Goal: Find specific page/section: Find specific page/section

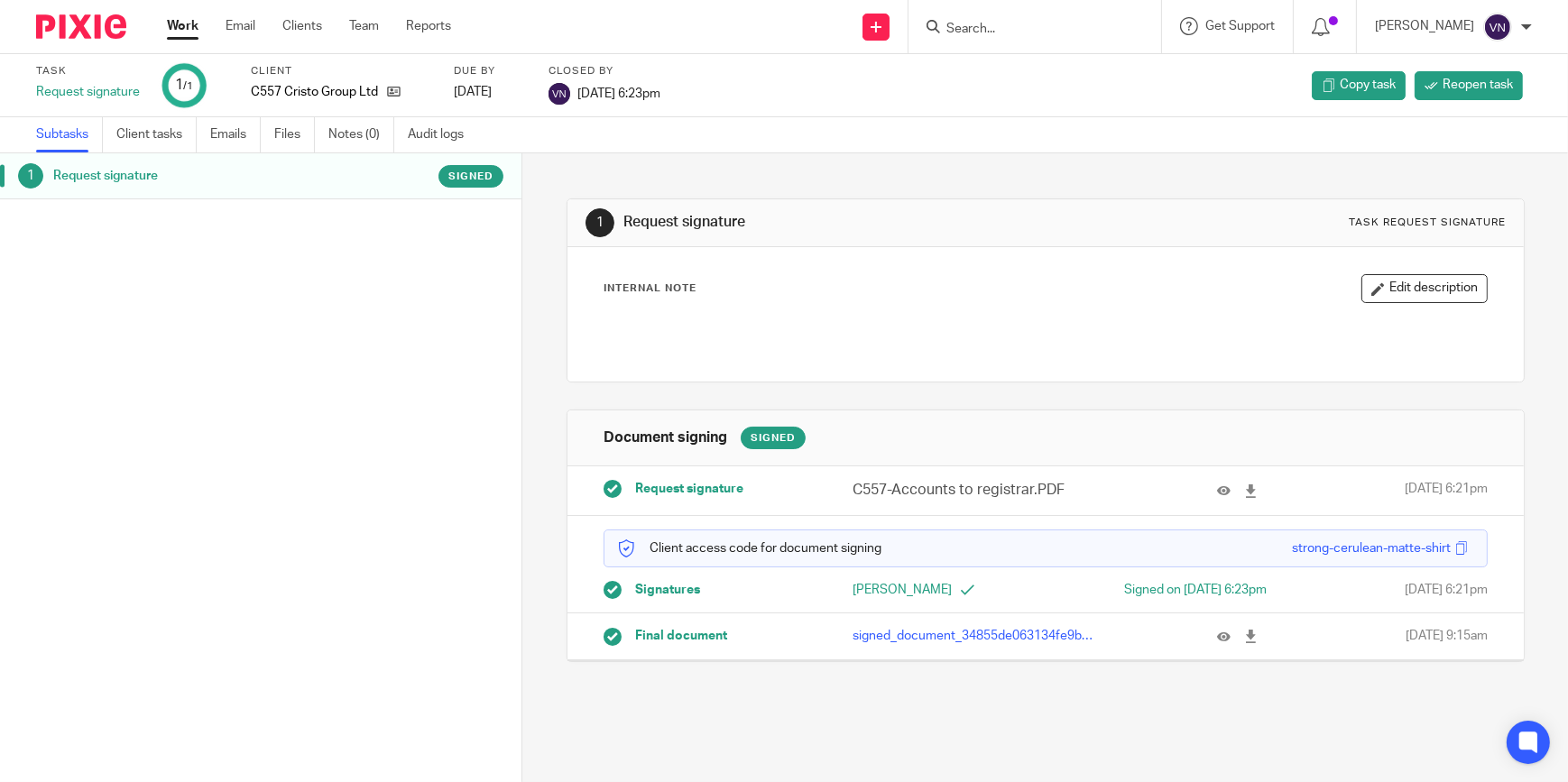
click at [773, 29] on input "Search" at bounding box center [1025, 30] width 162 height 17
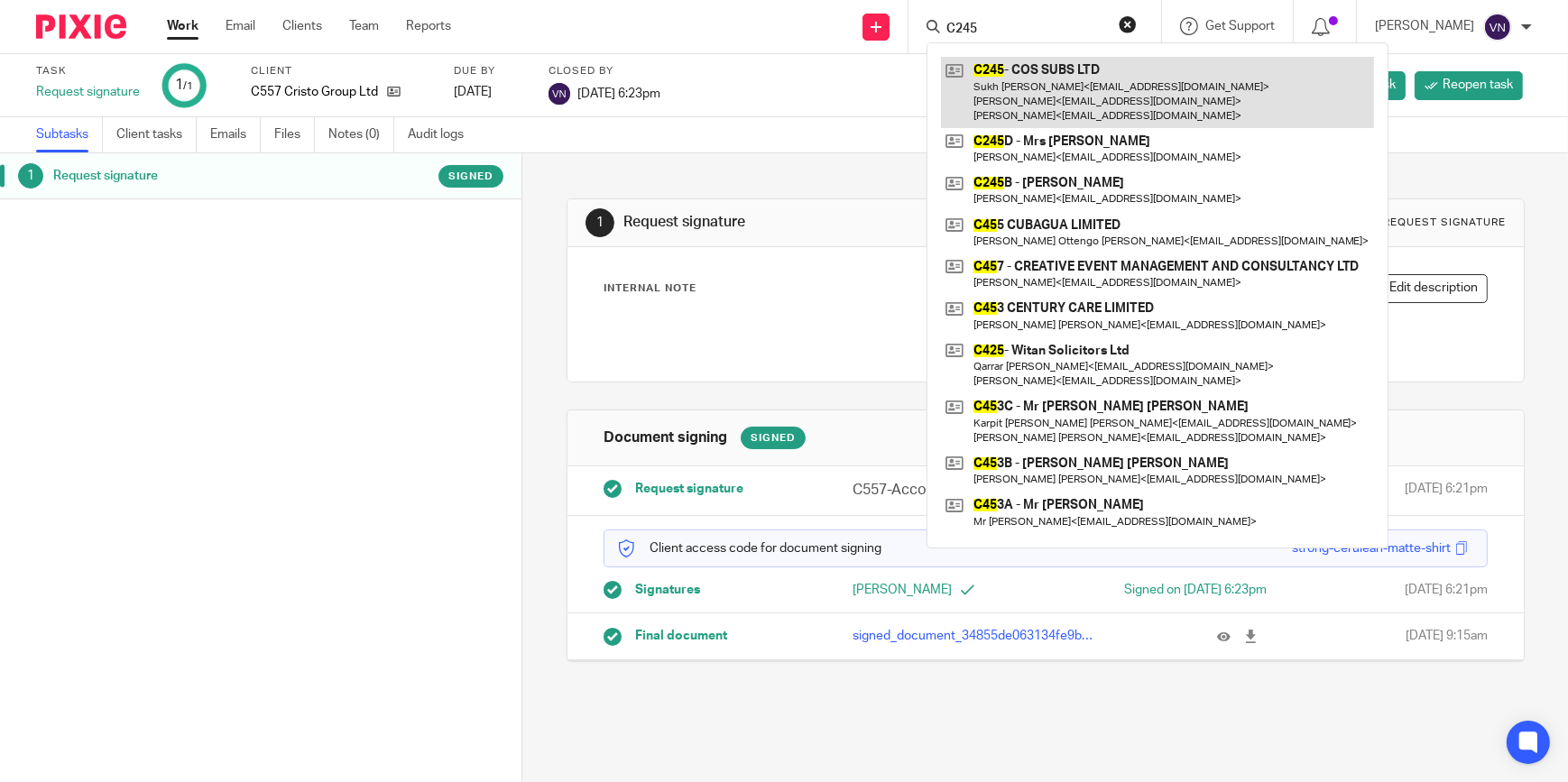
type input "C245"
click at [773, 78] on link at bounding box center [1158, 93] width 433 height 72
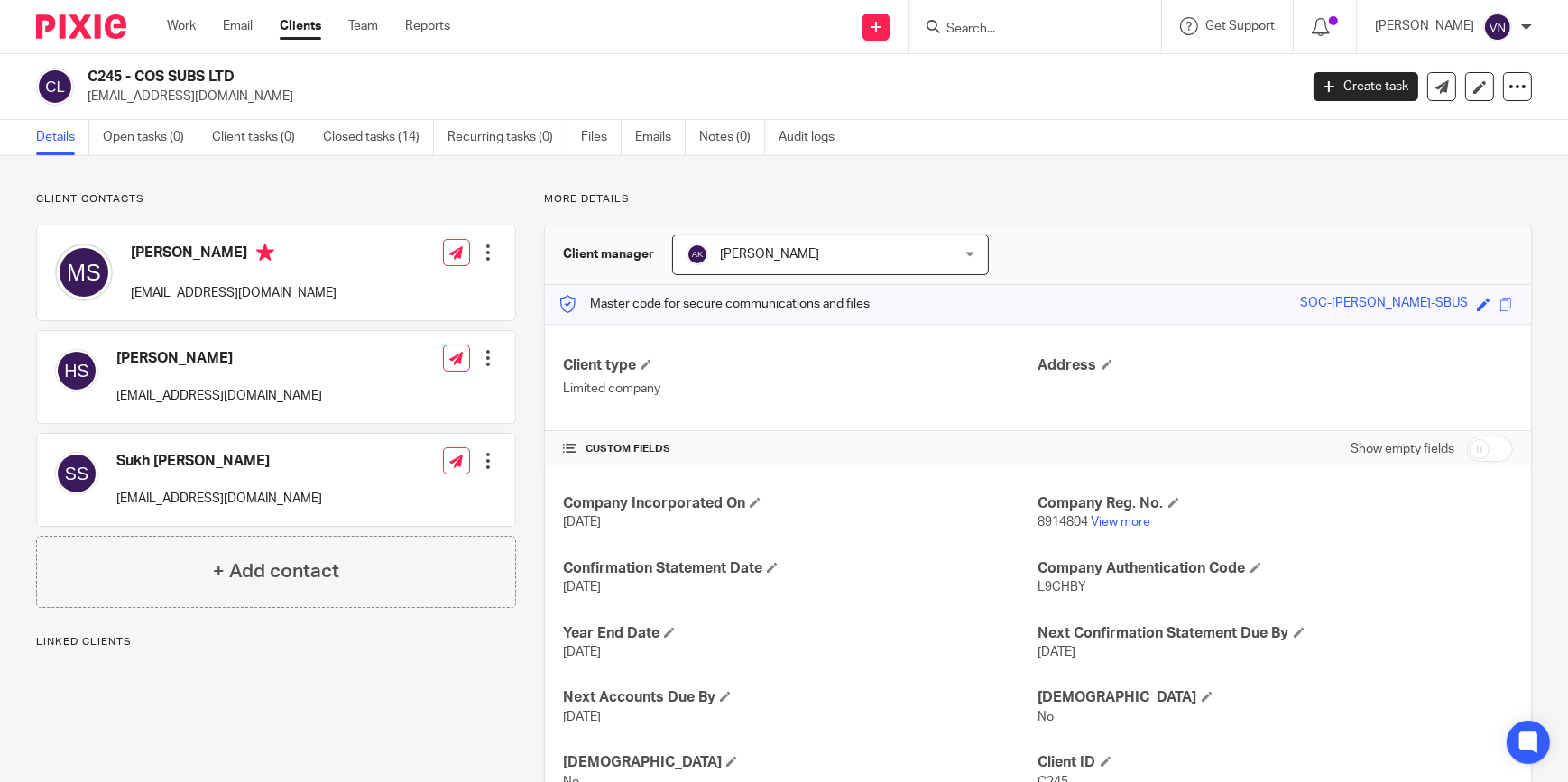
drag, startPoint x: 234, startPoint y: 95, endPoint x: 86, endPoint y: 92, distance: 148.0
click at [87, 92] on p "[EMAIL_ADDRESS][DOMAIN_NAME]" at bounding box center [686, 96] width 1199 height 18
copy p "[EMAIL_ADDRESS][DOMAIN_NAME]"
click at [1091, 28] on input "Search" at bounding box center [1025, 30] width 162 height 17
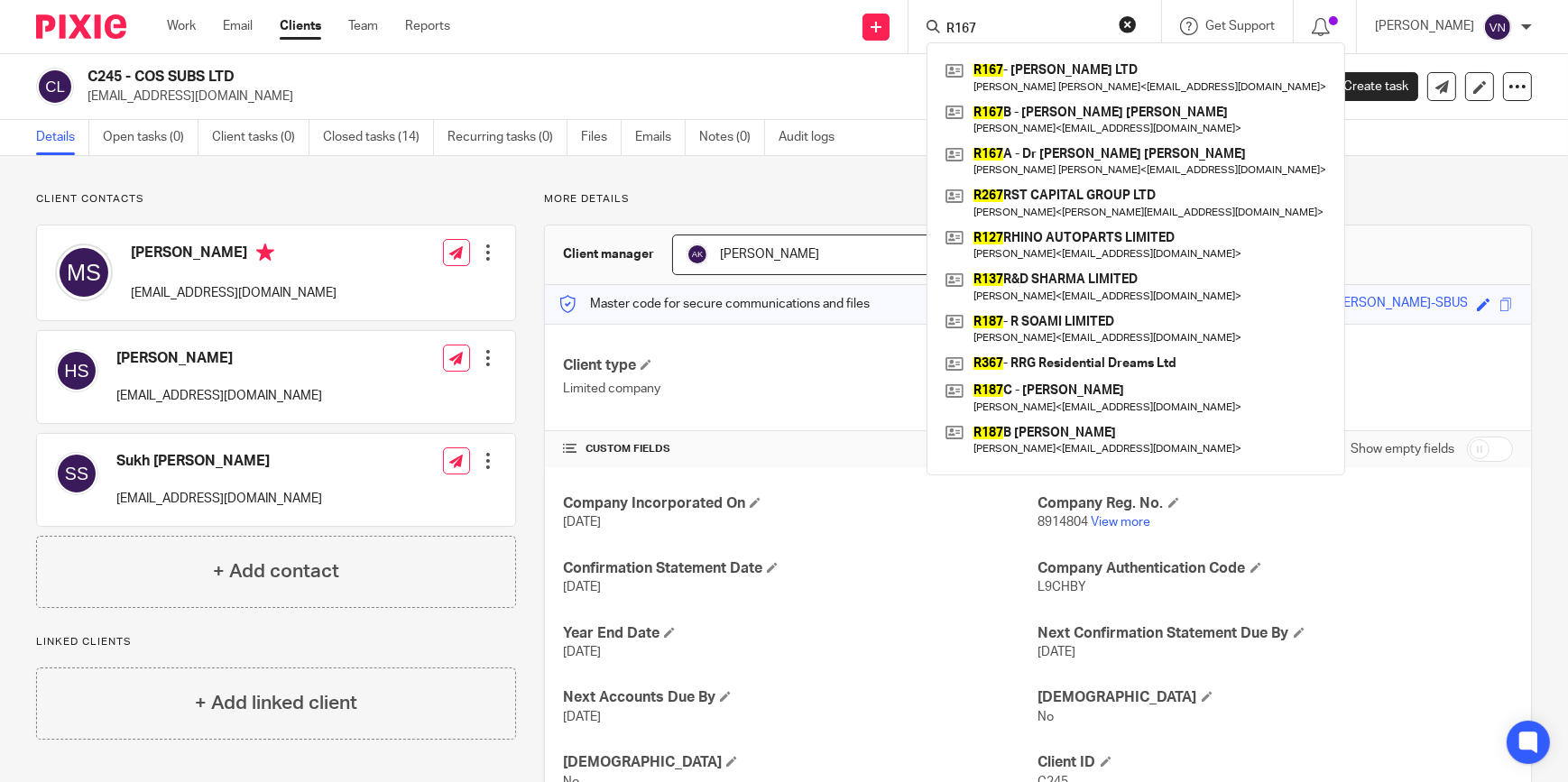
type input "R167"
click button "submit" at bounding box center [0, 0] width 0 height 0
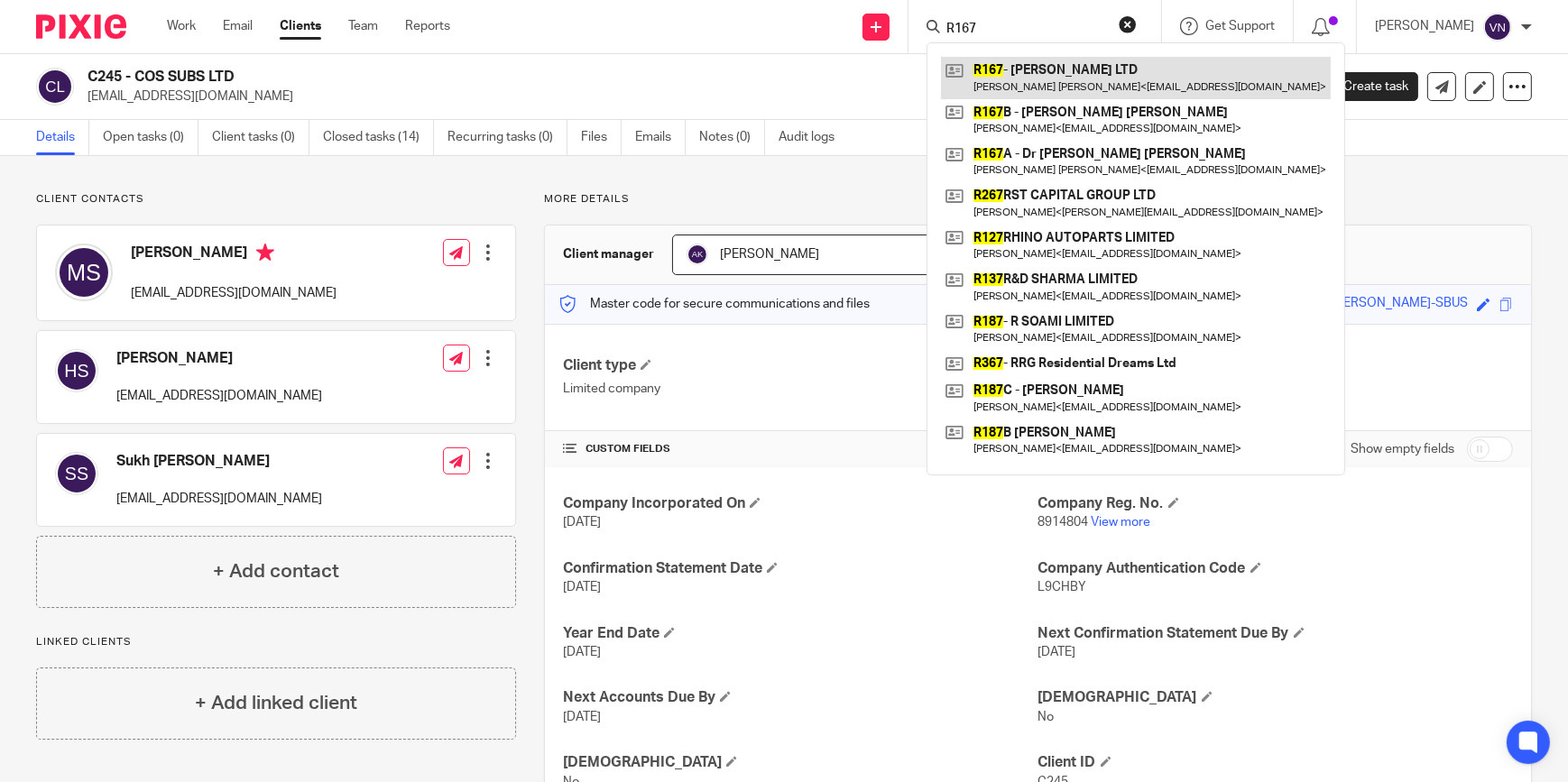
click at [1102, 73] on link at bounding box center [1136, 77] width 390 height 41
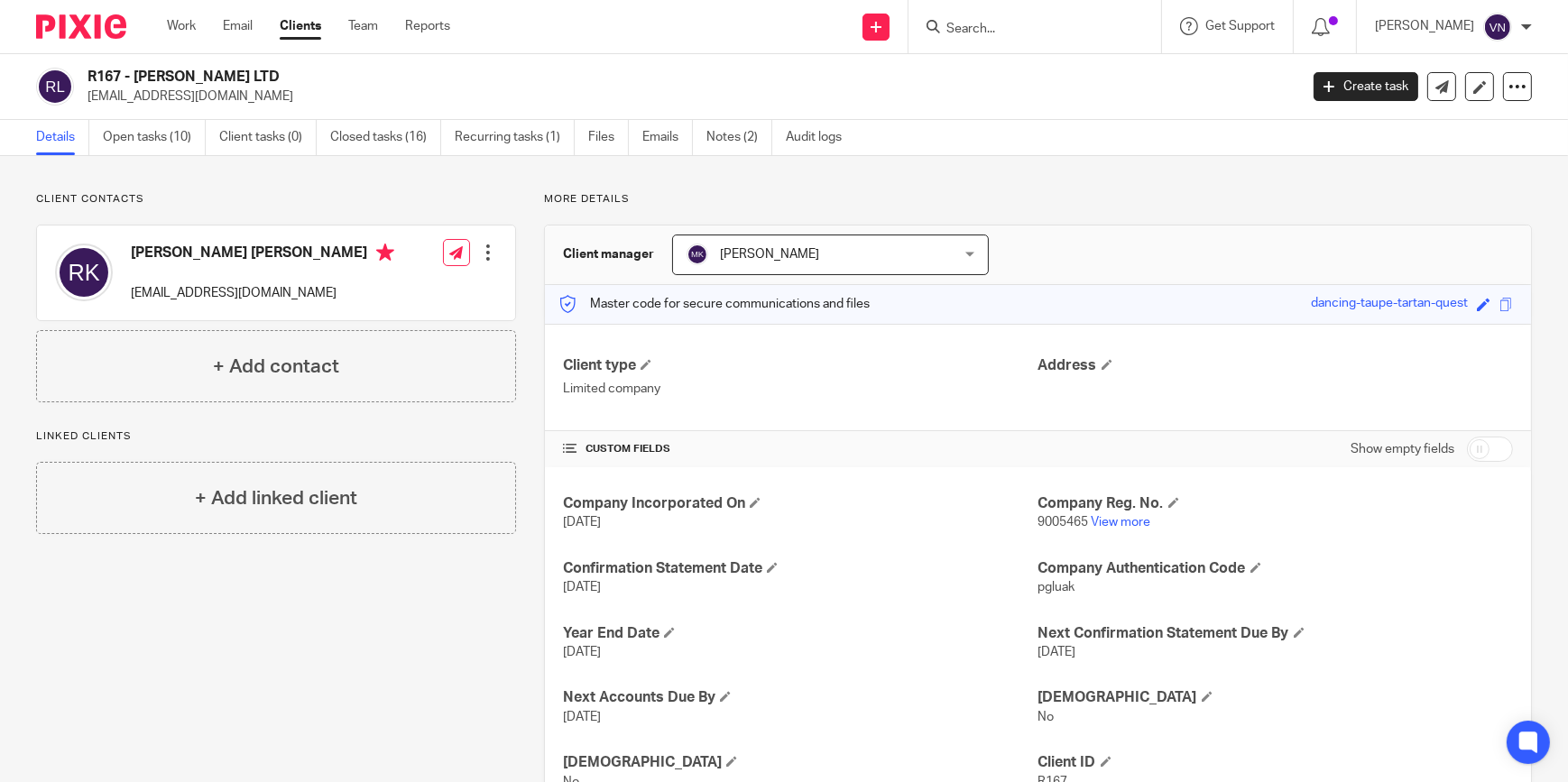
click at [1066, 32] on input "Search" at bounding box center [1025, 30] width 162 height 17
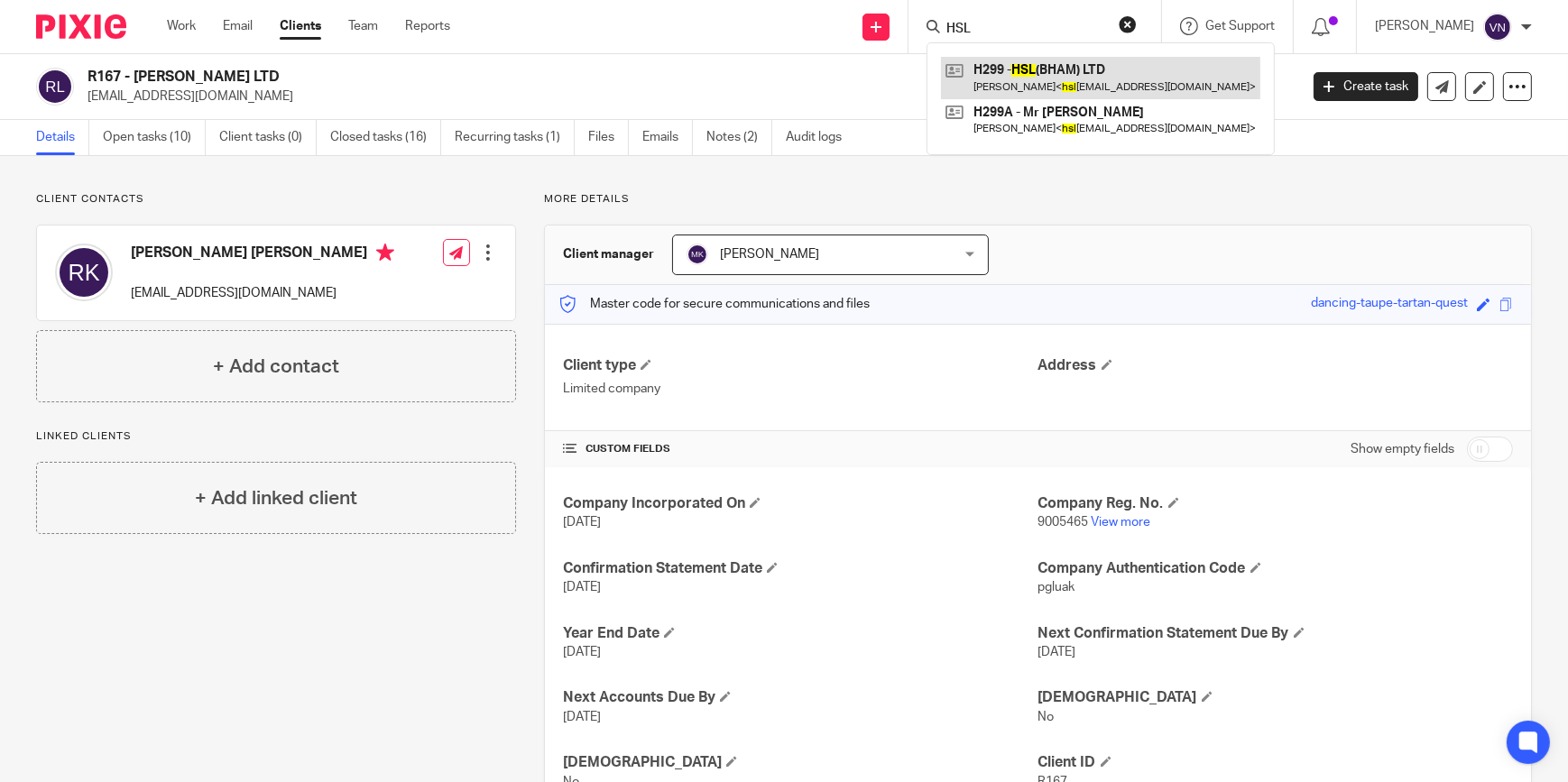
type input "HSL"
click at [1118, 82] on link at bounding box center [1101, 77] width 319 height 41
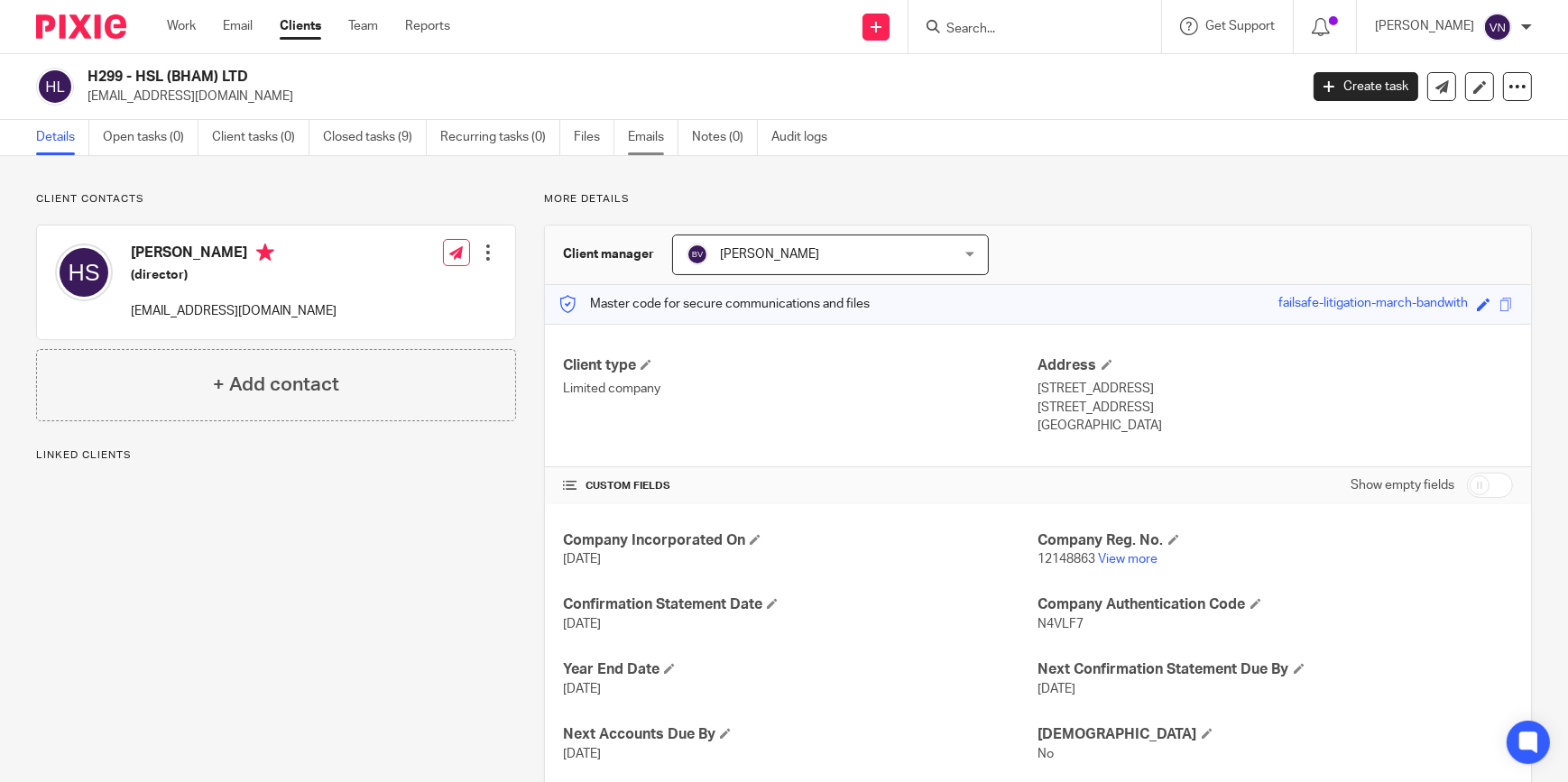
click at [657, 139] on link "Emails" at bounding box center [652, 138] width 50 height 35
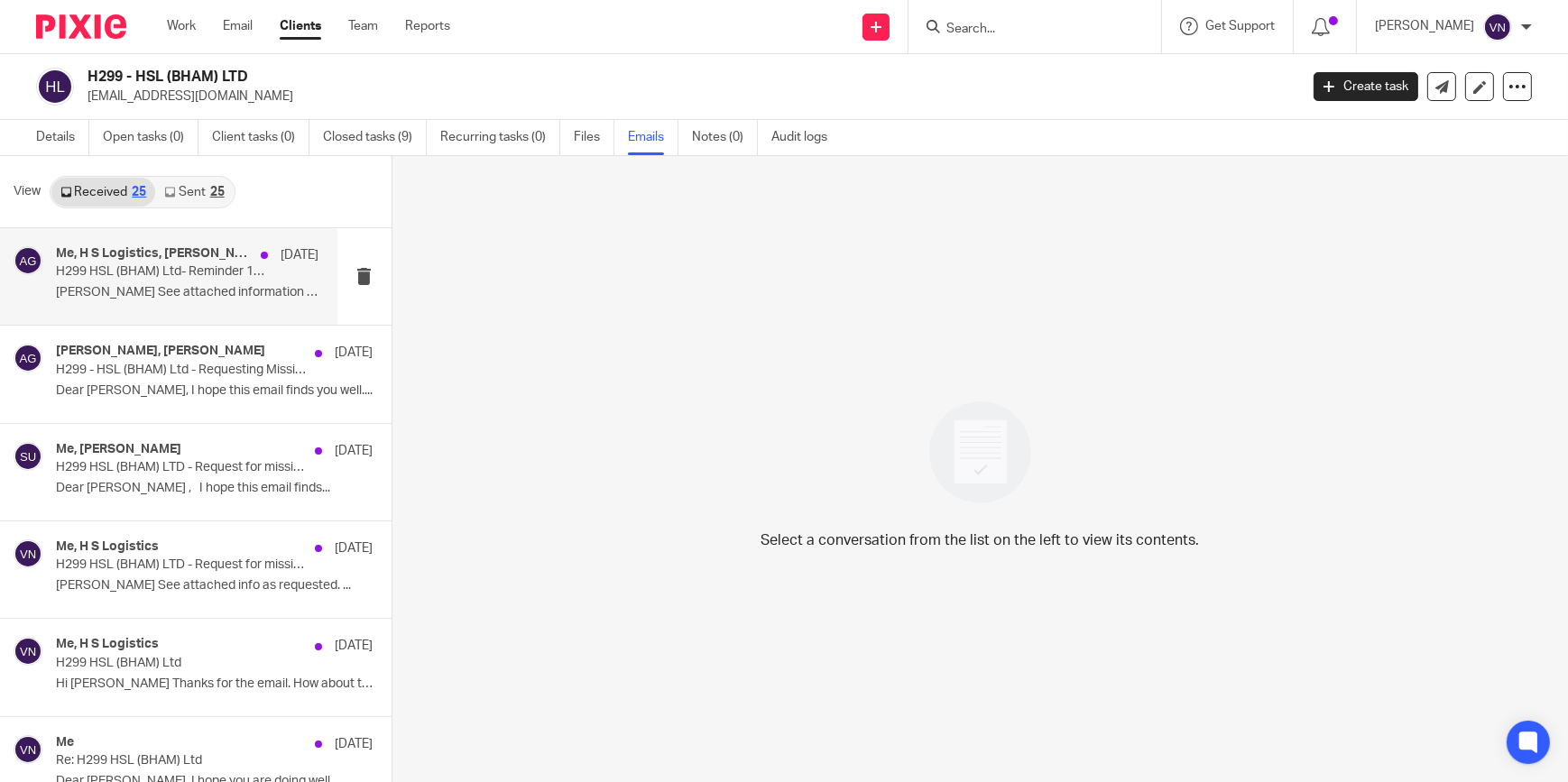
click at [190, 285] on p "Vinit See attached information as..." at bounding box center [187, 293] width 263 height 16
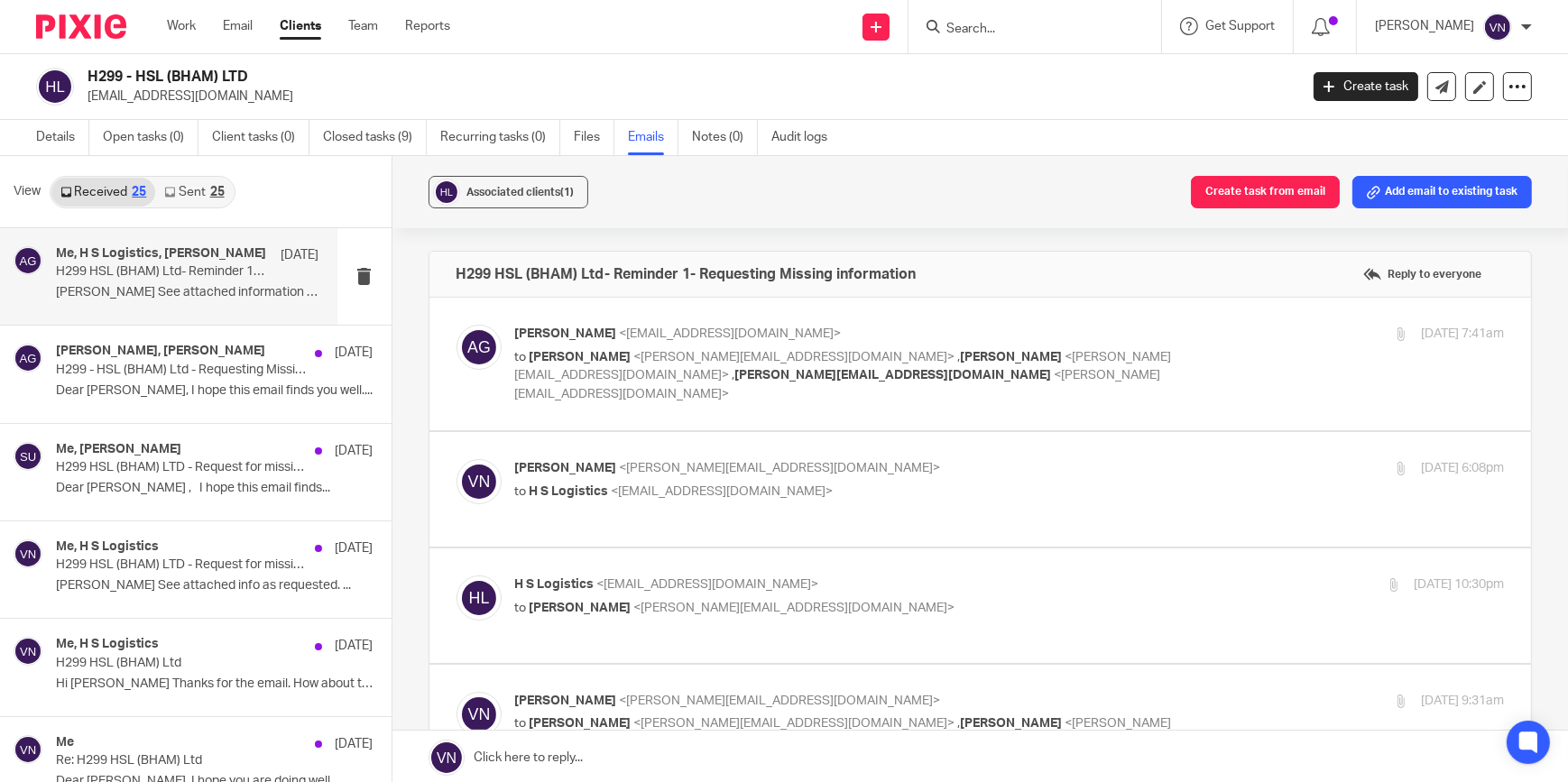
click at [1049, 33] on input "Search" at bounding box center [1025, 30] width 162 height 17
click at [1091, 29] on input "Search" at bounding box center [1025, 30] width 162 height 17
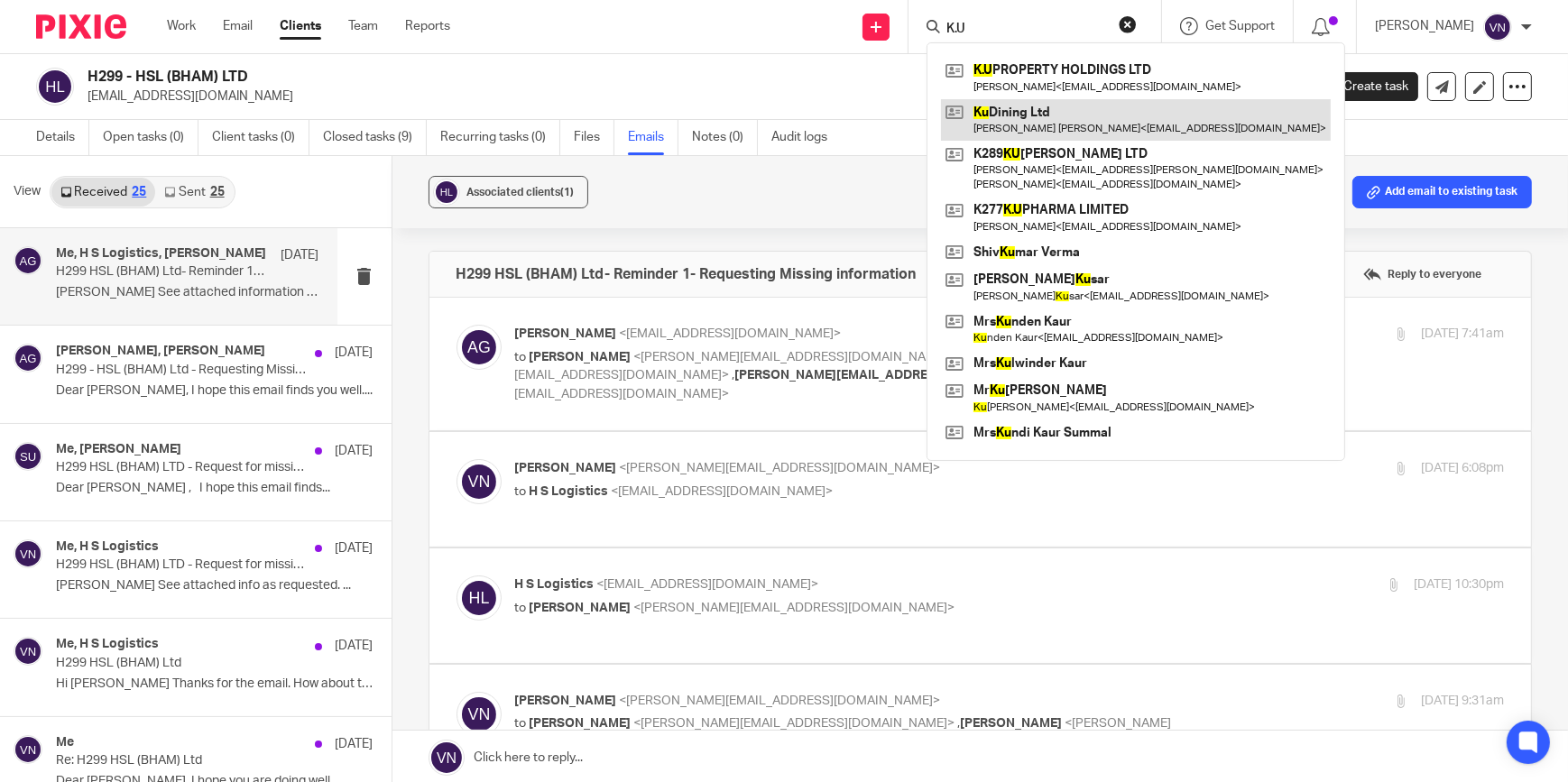
type input "K.U"
click at [1095, 109] on link at bounding box center [1136, 119] width 390 height 41
